Goal: Task Accomplishment & Management: Manage account settings

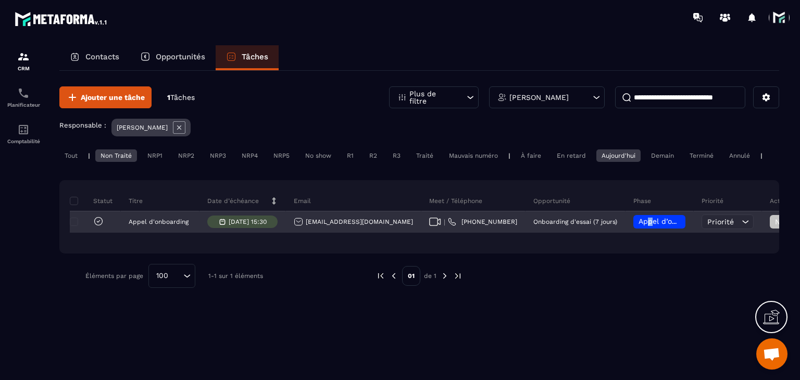
click at [665, 226] on span "Appel d’onboarding planifié" at bounding box center [688, 221] width 98 height 8
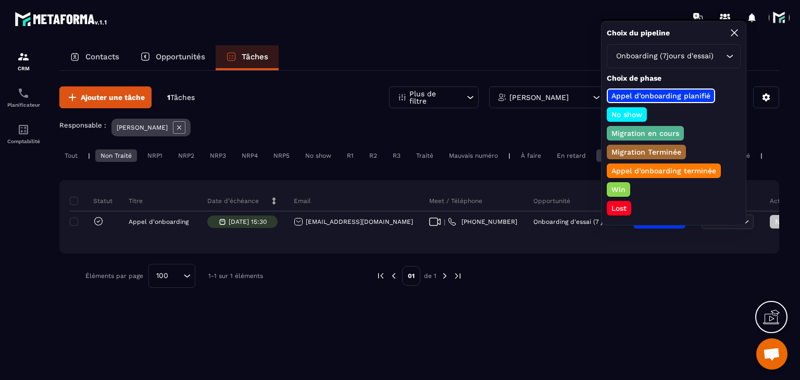
click at [633, 166] on p "Appel d’onboarding terminée" at bounding box center [664, 171] width 108 height 10
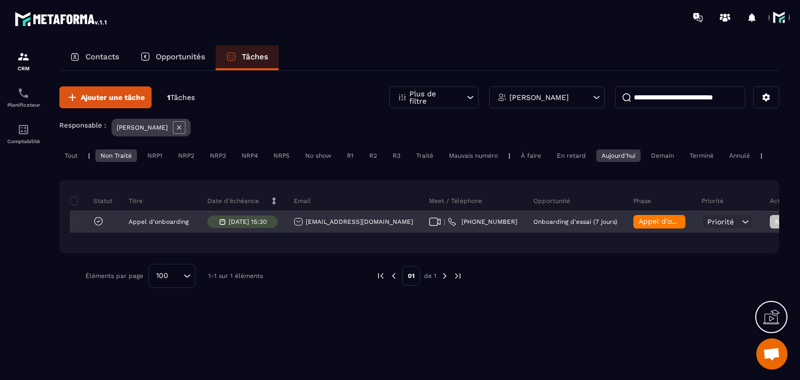
click at [734, 226] on span "Priorité" at bounding box center [721, 222] width 27 height 8
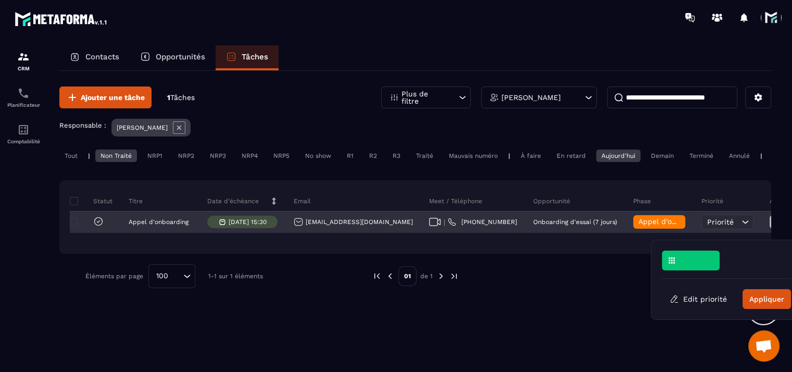
click at [726, 226] on span "Priorité" at bounding box center [721, 222] width 27 height 8
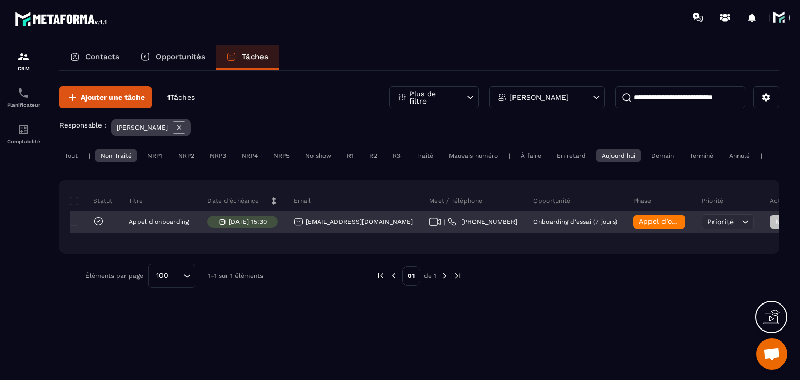
scroll to position [0, 177]
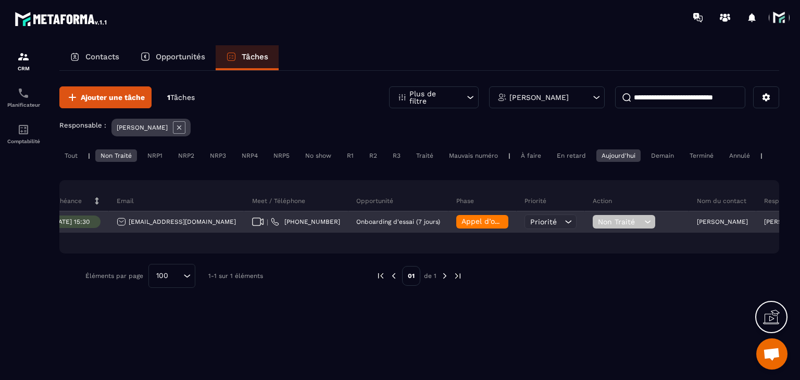
click at [637, 226] on span "Non Traité" at bounding box center [620, 222] width 44 height 8
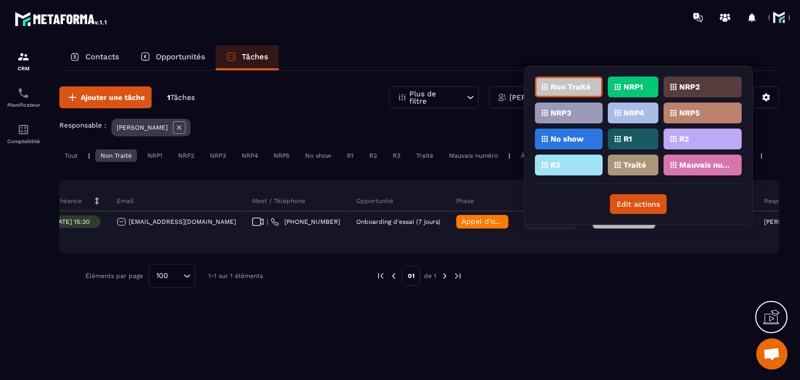
click at [632, 162] on p "Traité" at bounding box center [635, 165] width 23 height 7
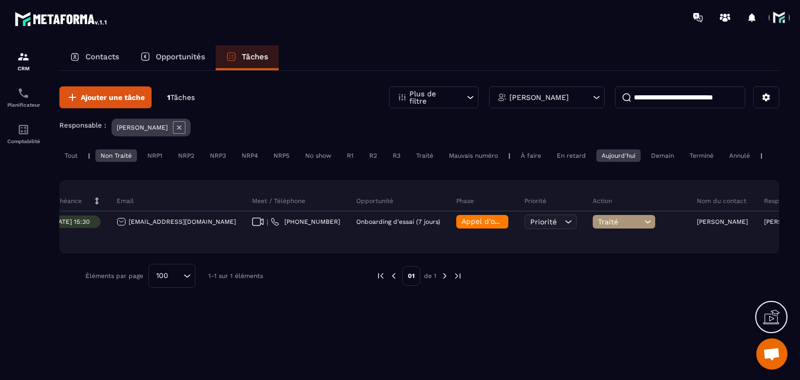
click at [599, 288] on div at bounding box center [615, 276] width 275 height 24
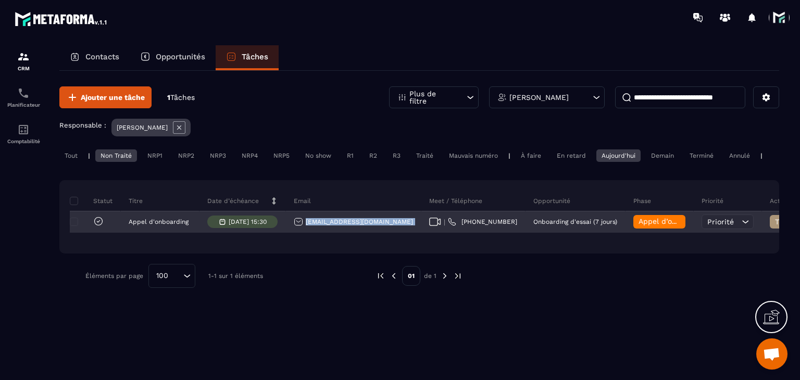
drag, startPoint x: 447, startPoint y: 232, endPoint x: 292, endPoint y: 234, distance: 154.8
click at [292, 233] on tr "Appel d'onboarding [DATE] 15:30 [EMAIL_ADDRESS][DOMAIN_NAME] | [PHONE_NUMBER] O…" at bounding box center [594, 222] width 1049 height 21
copy tr "[EMAIL_ADDRESS][DOMAIN_NAME]"
